Goal: Register for event/course

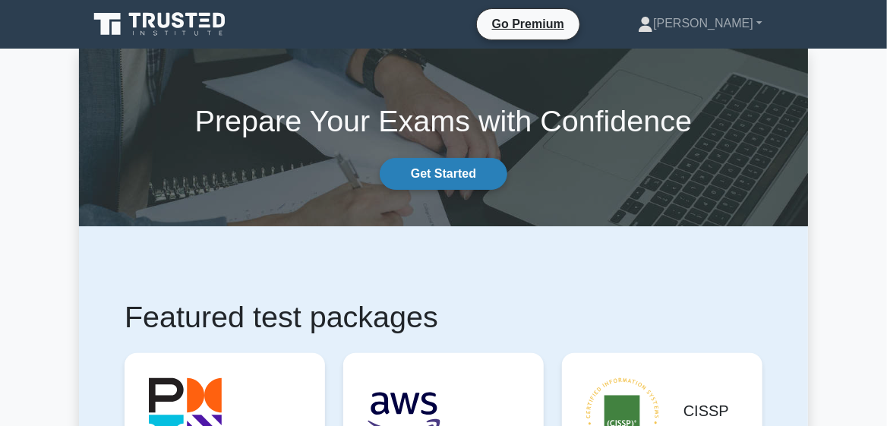
click at [425, 174] on link "Get Started" at bounding box center [444, 174] width 128 height 32
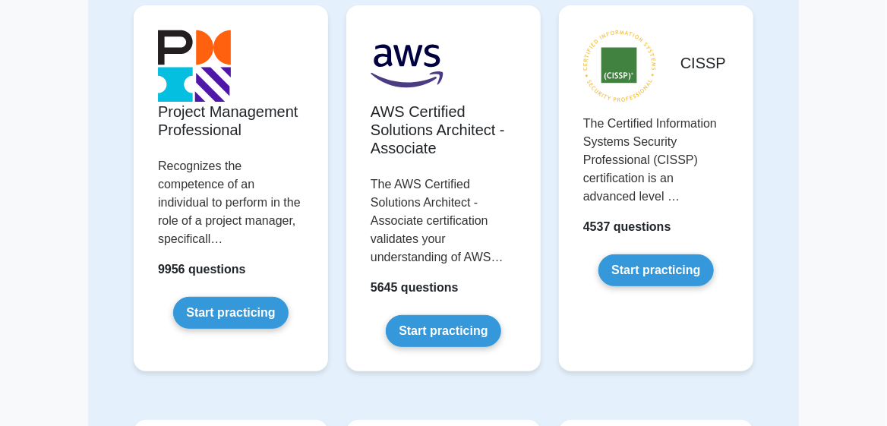
scroll to position [164, 0]
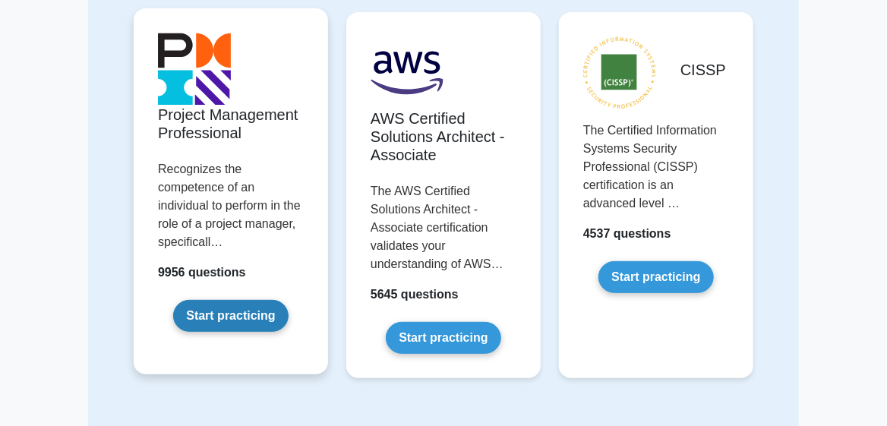
click at [250, 313] on link "Start practicing" at bounding box center [230, 316] width 115 height 32
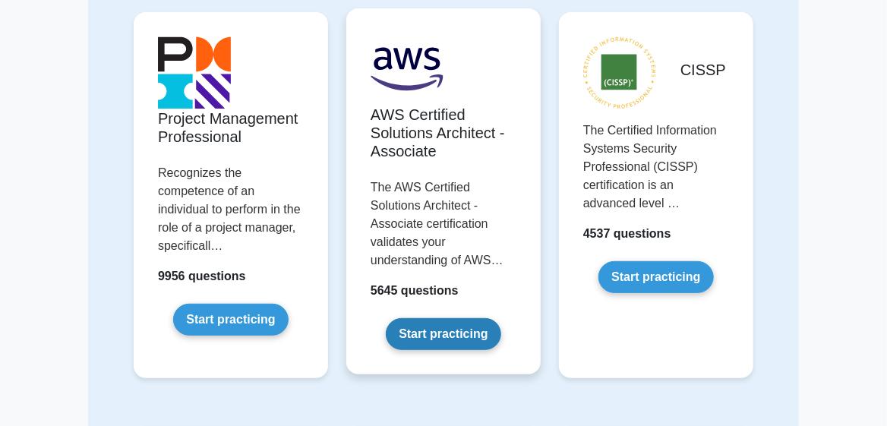
click at [500, 318] on link "Start practicing" at bounding box center [443, 334] width 115 height 32
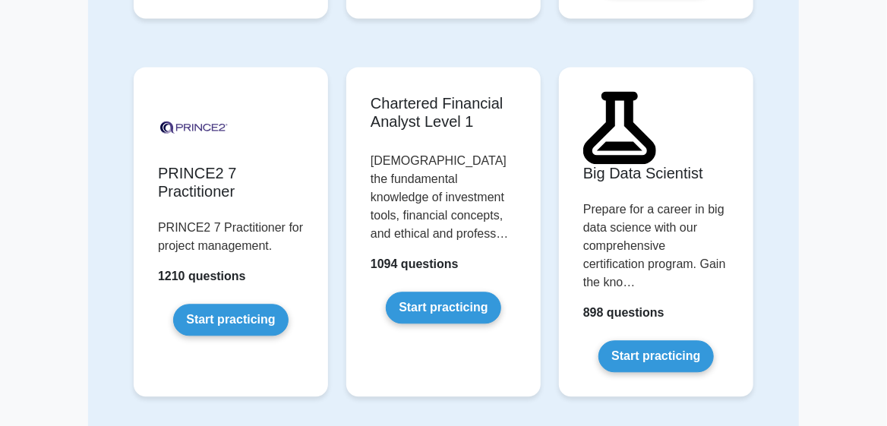
scroll to position [3744, 0]
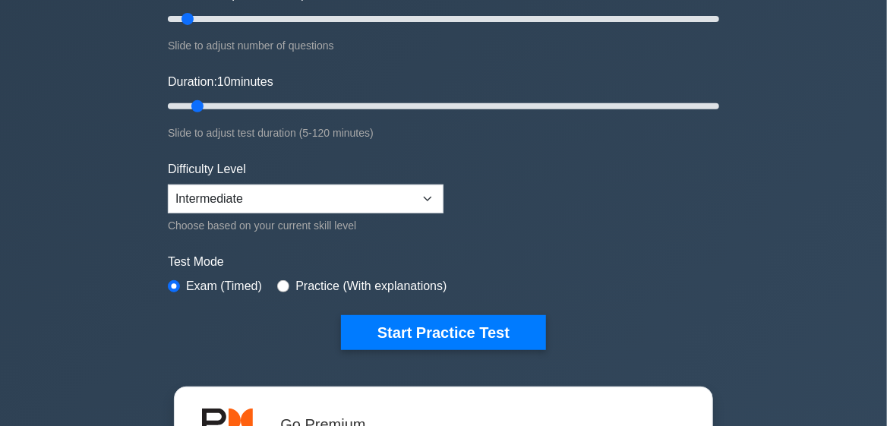
scroll to position [215, 0]
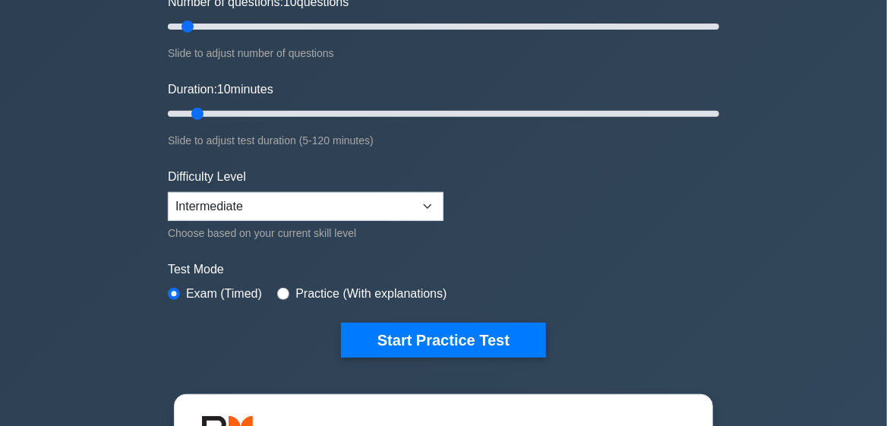
click at [390, 310] on form "Topics Scope Management Time Management Cost Management Quality Management Risk…" at bounding box center [443, 122] width 551 height 469
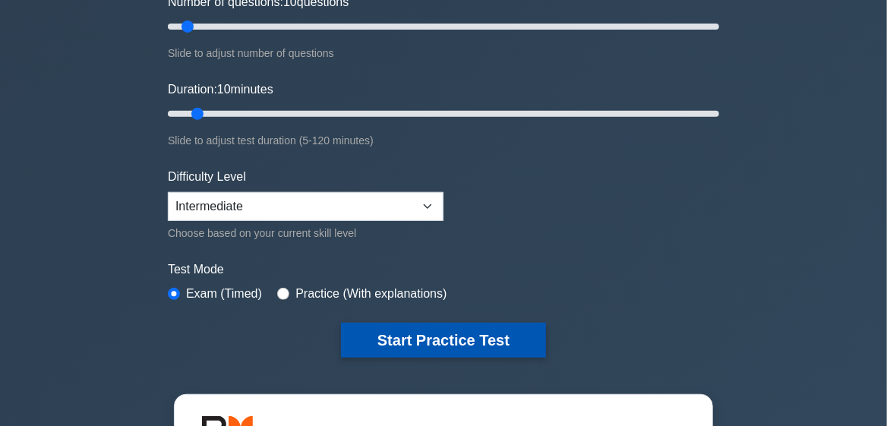
click at [392, 328] on button "Start Practice Test" at bounding box center [443, 340] width 205 height 35
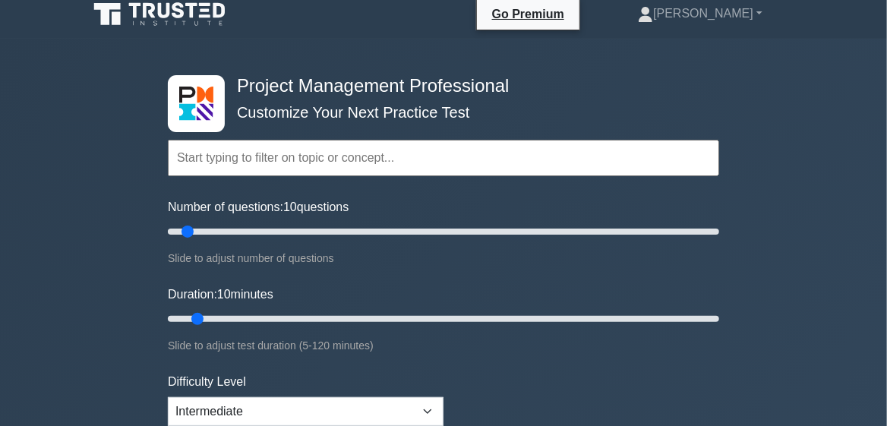
scroll to position [0, 0]
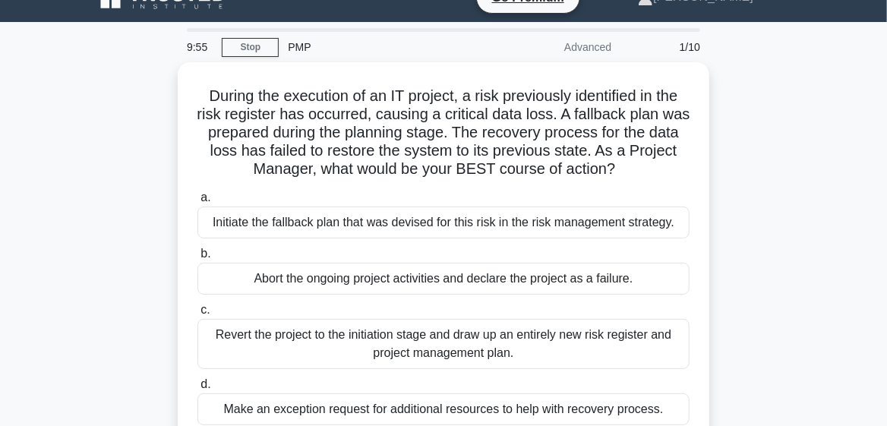
scroll to position [12, 0]
